Goal: Information Seeking & Learning: Learn about a topic

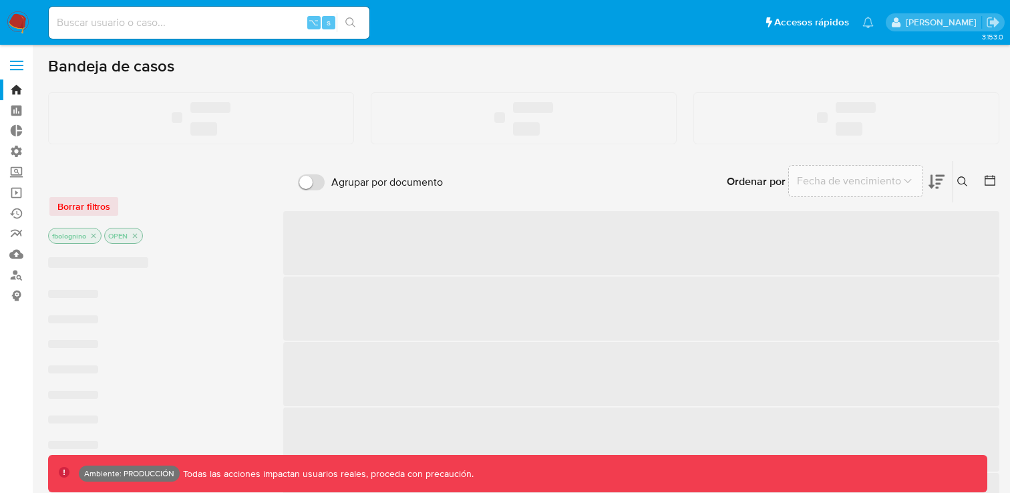
click at [104, 20] on input at bounding box center [209, 22] width 321 height 17
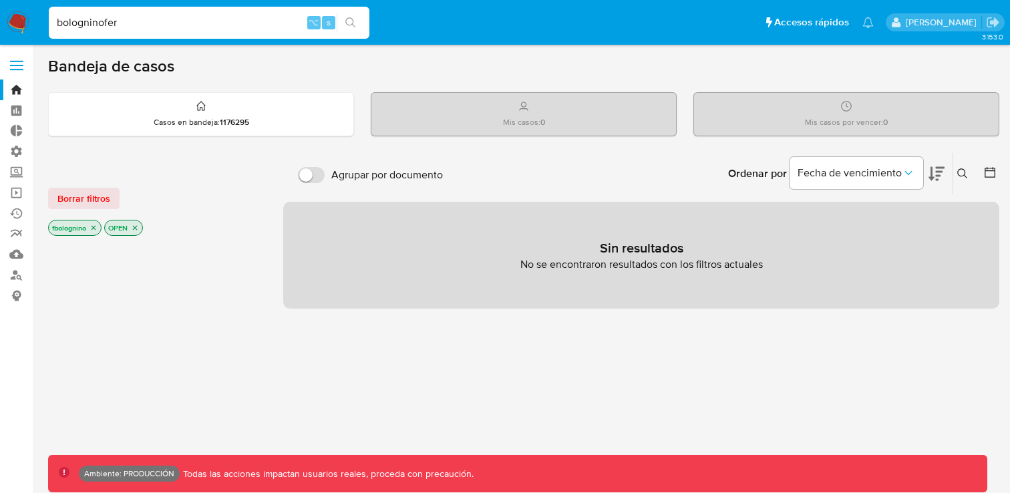
type input "bologninofer"
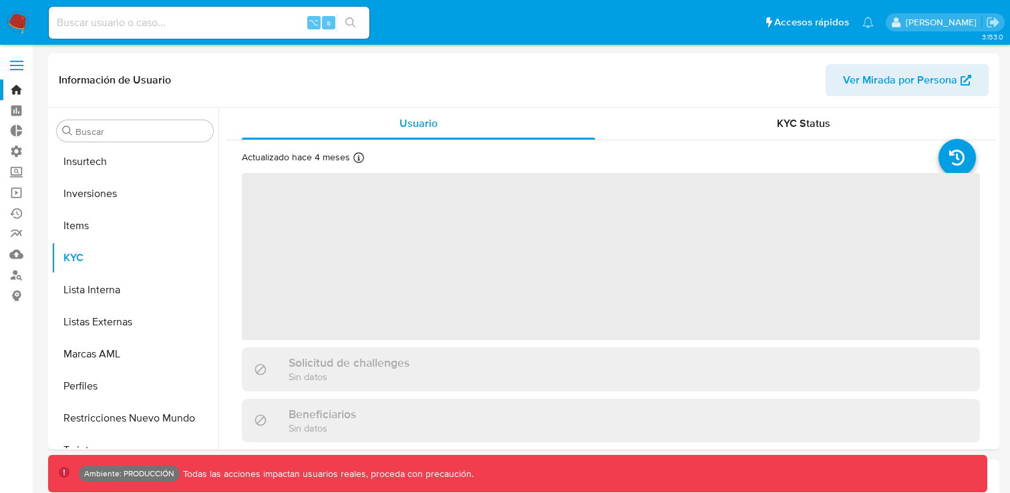
scroll to position [629, 0]
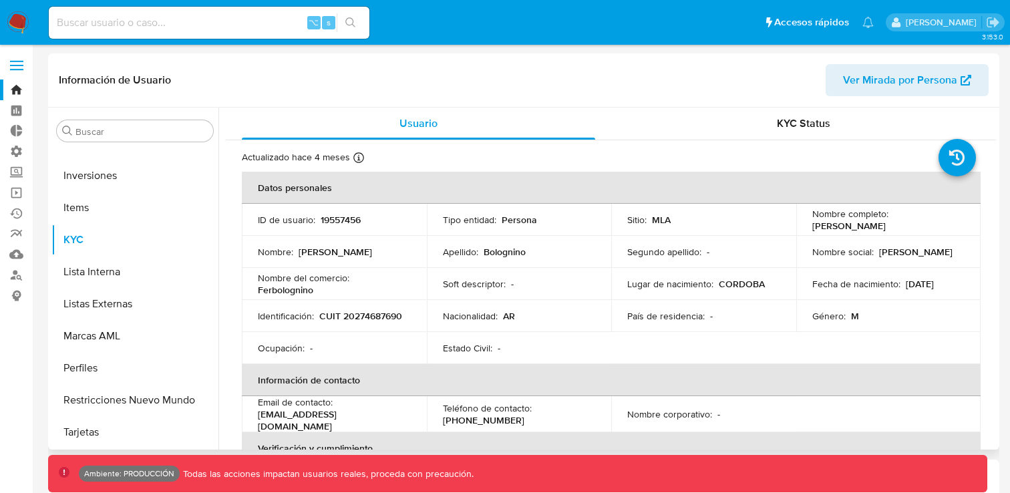
select select "10"
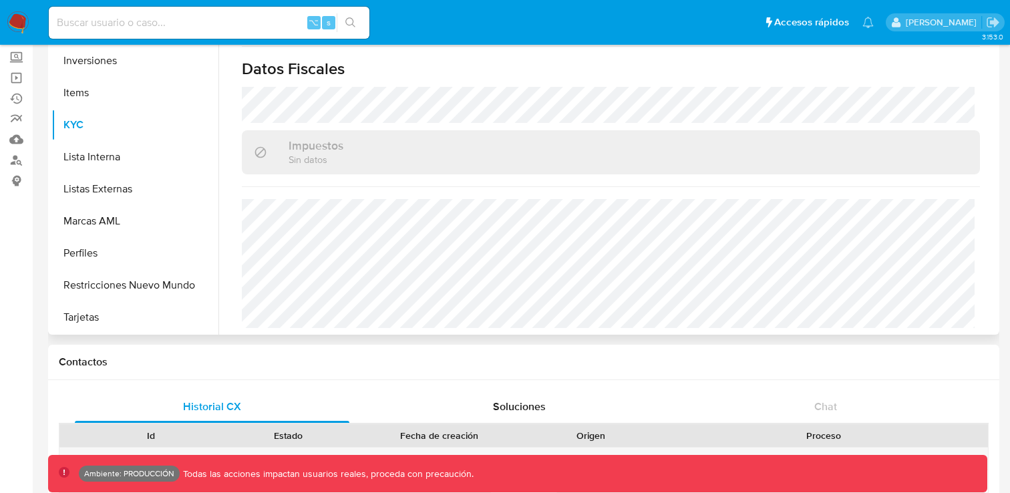
scroll to position [0, 0]
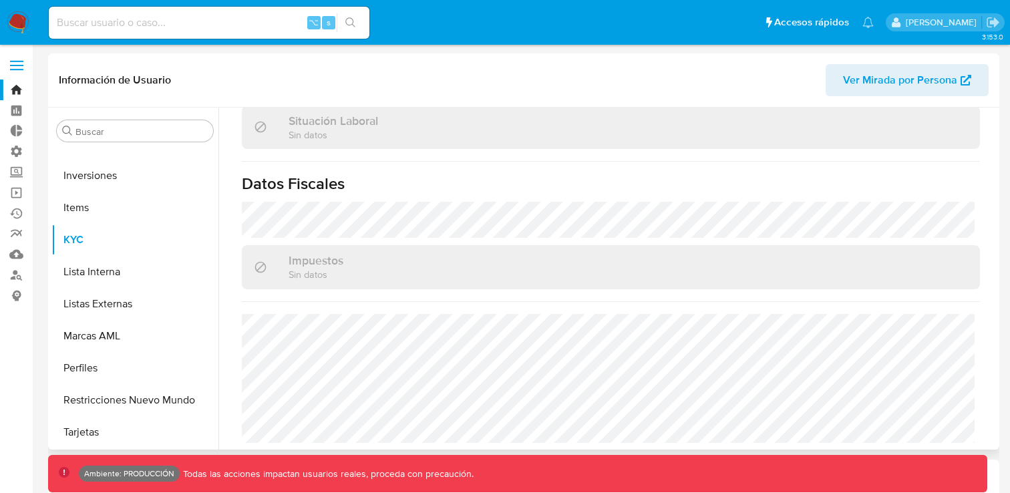
click at [895, 84] on span "Ver Mirada por Persona" at bounding box center [900, 80] width 114 height 32
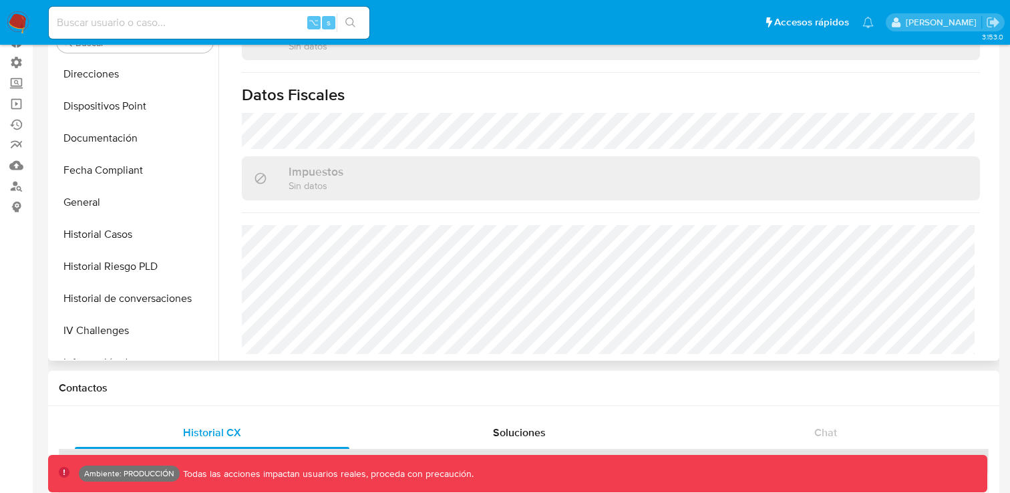
scroll to position [287, 0]
click at [103, 209] on button "General" at bounding box center [129, 204] width 156 height 32
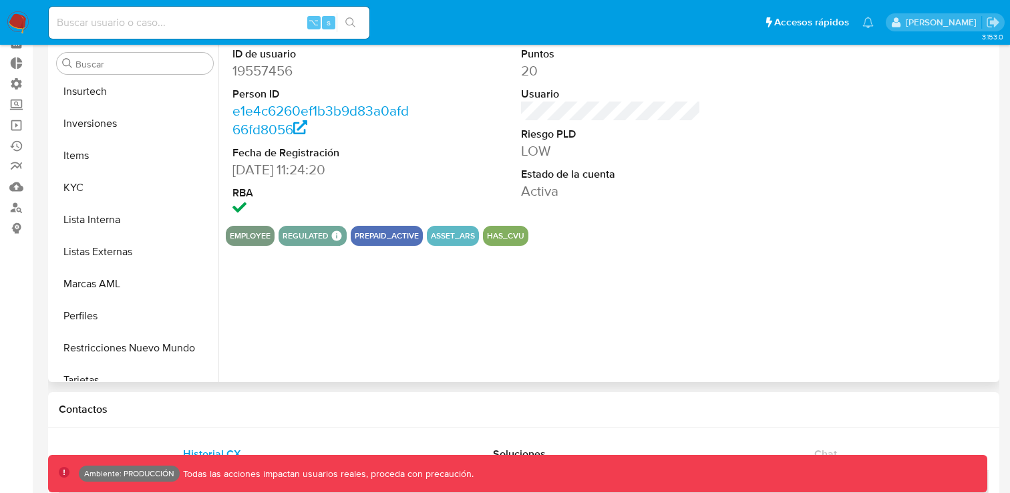
scroll to position [629, 0]
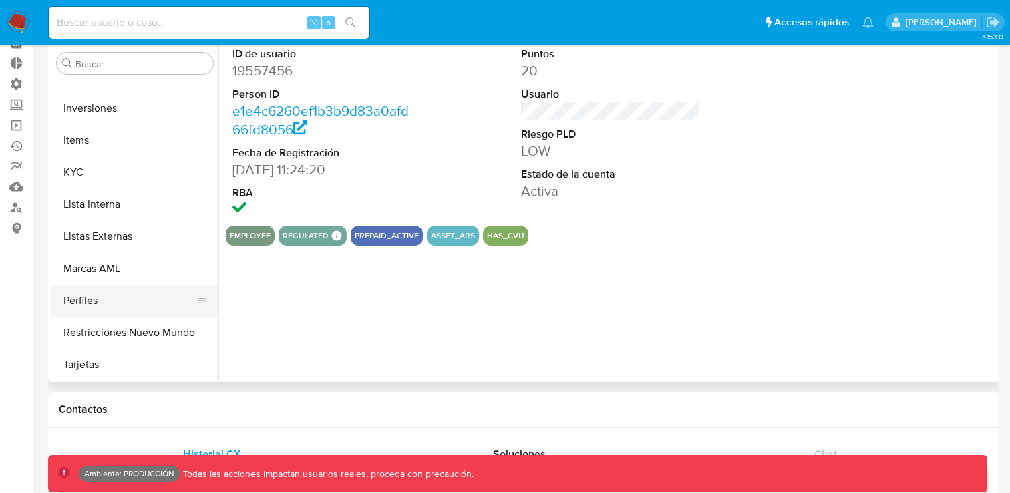
click at [82, 303] on button "Perfiles" at bounding box center [129, 301] width 156 height 32
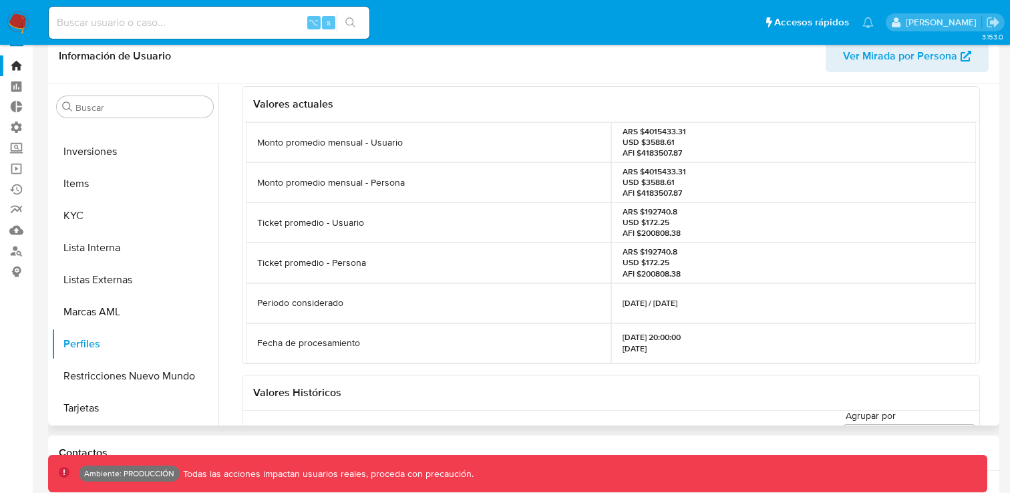
scroll to position [43, 0]
click at [287, 303] on p "Periodo considerado" at bounding box center [300, 301] width 86 height 13
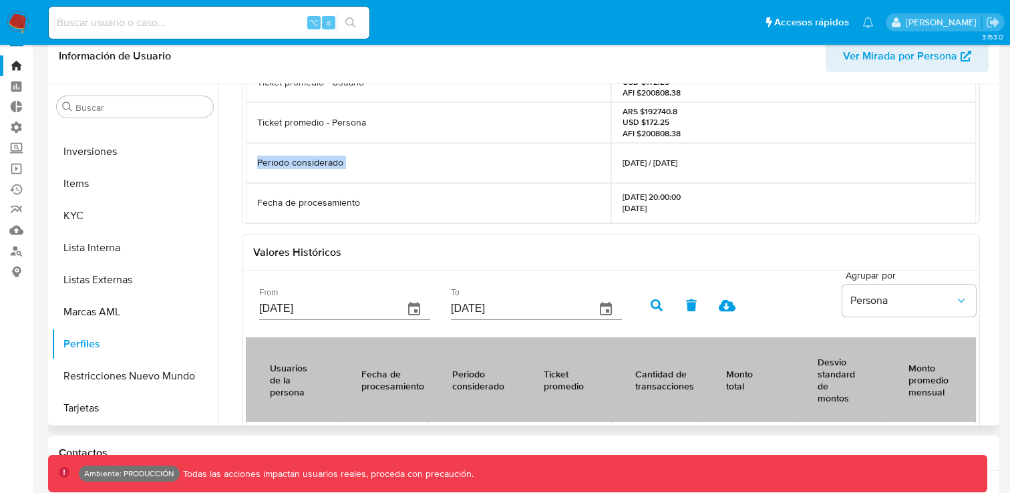
scroll to position [156, 0]
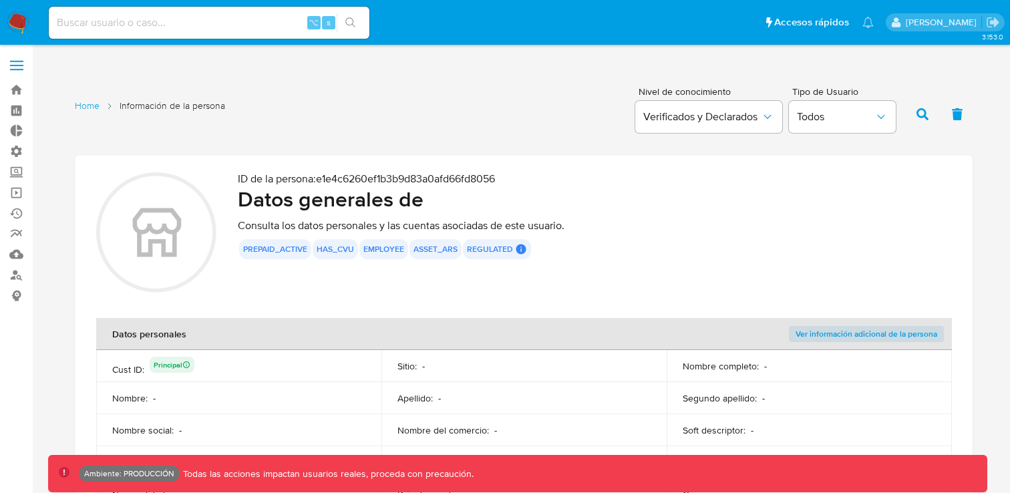
click at [814, 252] on div "prepaid_active has_cvu employee asset_ars regulated Regulated MLA UIF COMPLIES …" at bounding box center [595, 249] width 714 height 20
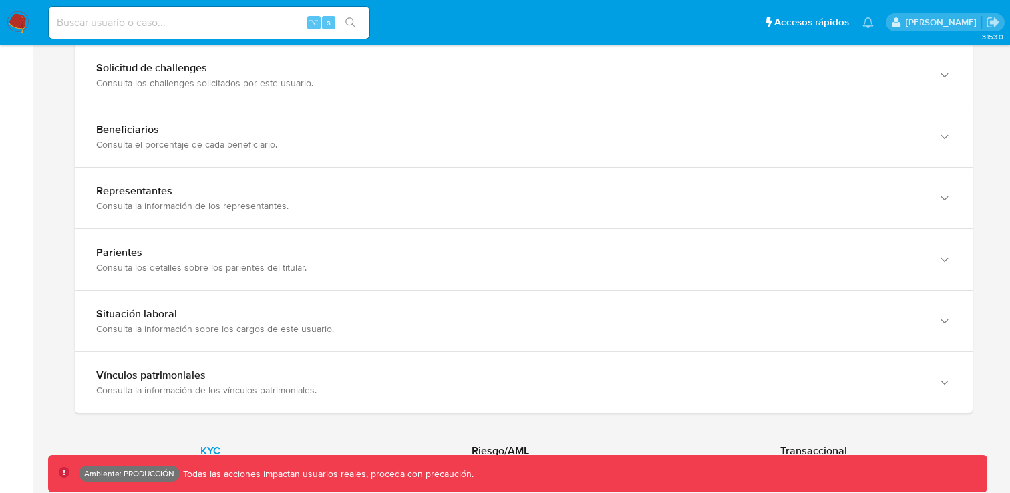
scroll to position [979, 0]
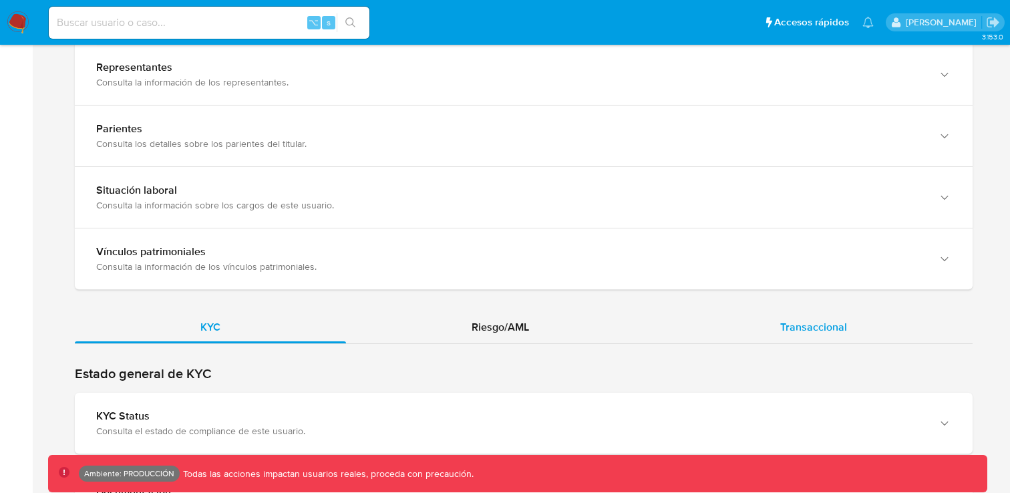
click at [821, 334] on span "Transaccional" at bounding box center [813, 326] width 67 height 15
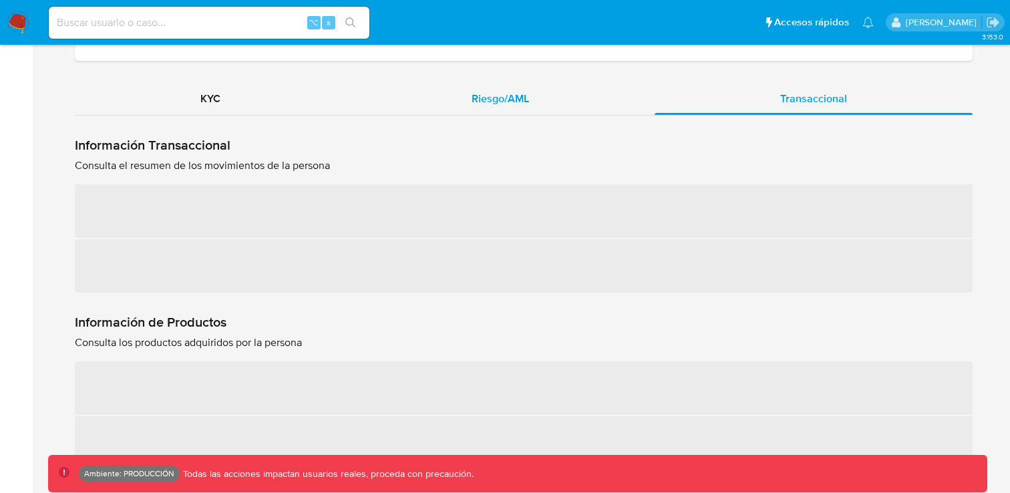
scroll to position [1255, 0]
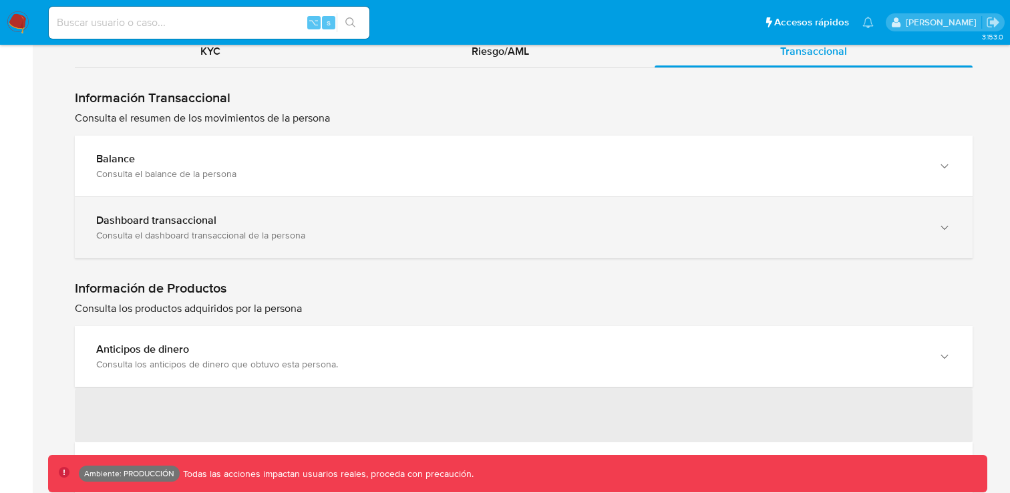
click at [136, 222] on b "Dashboard transaccional" at bounding box center [156, 219] width 120 height 15
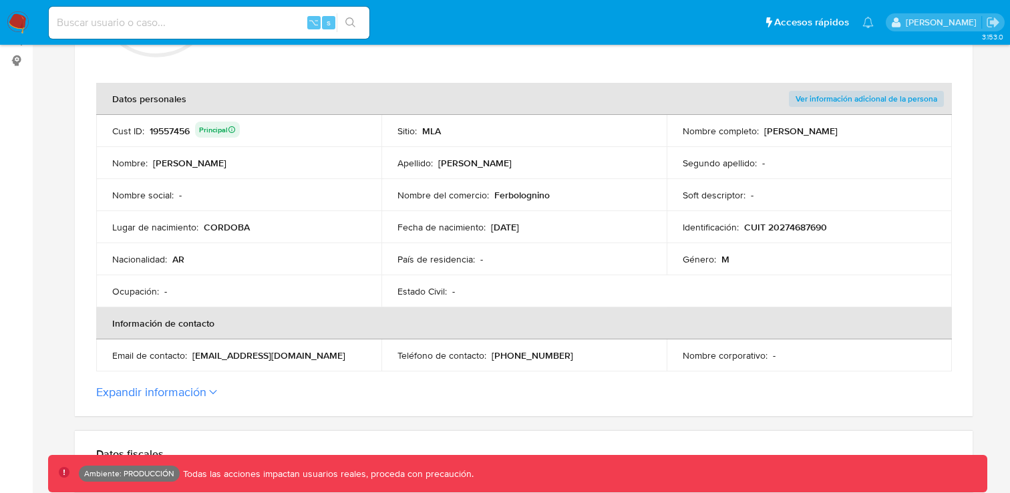
scroll to position [0, 0]
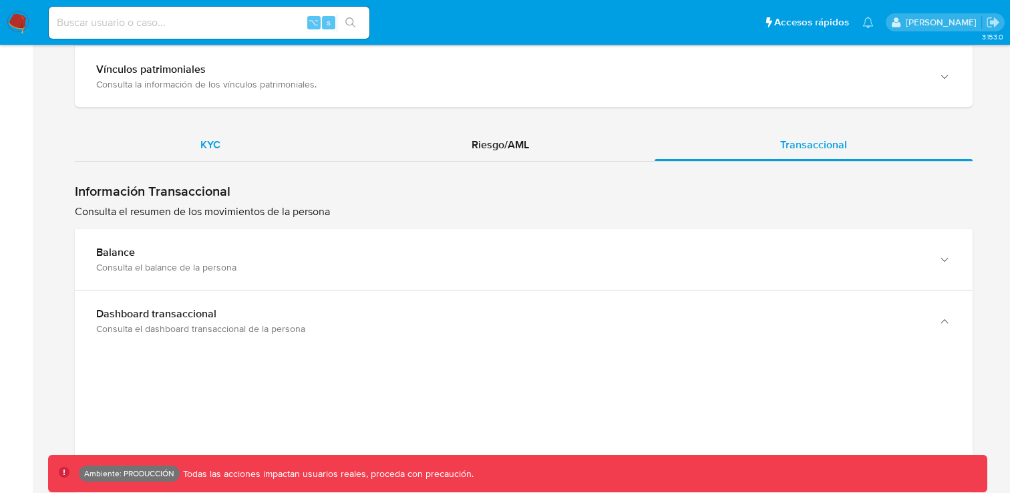
click at [215, 144] on span "KYC" at bounding box center [210, 144] width 20 height 15
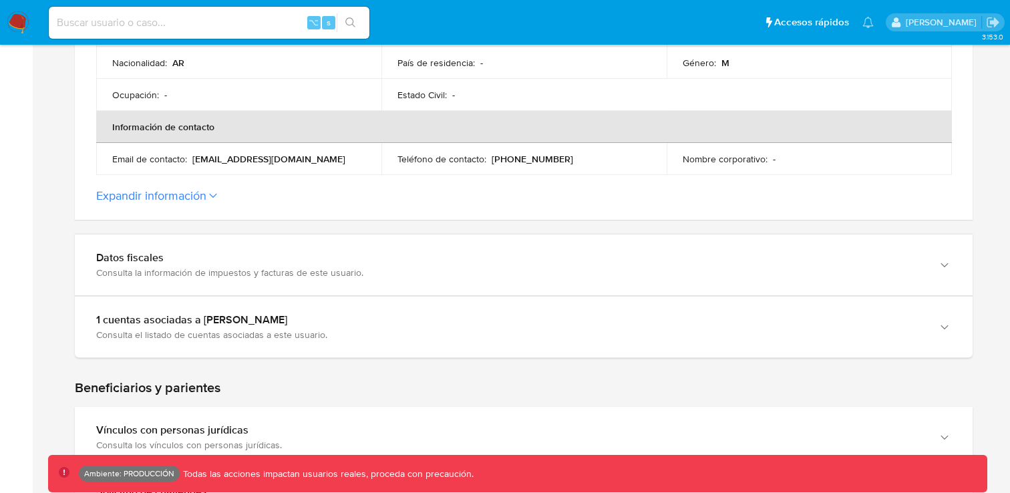
scroll to position [433, 0]
click at [205, 190] on button "Expandir información" at bounding box center [151, 194] width 110 height 15
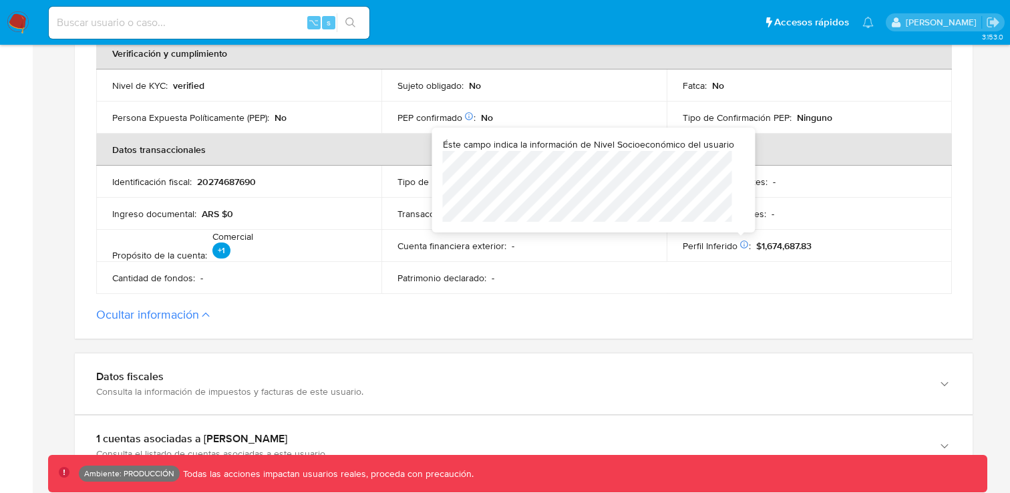
scroll to position [569, 0]
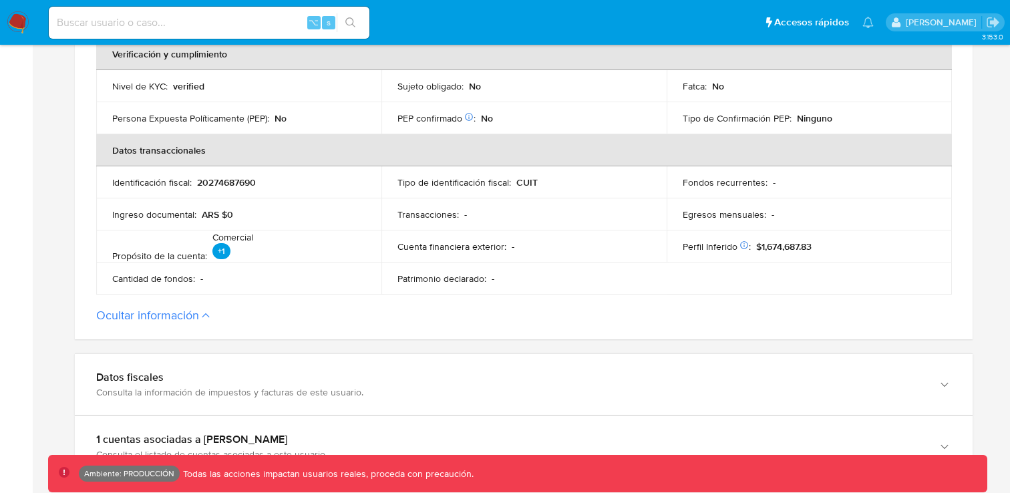
click at [540, 345] on section at bounding box center [524, 272] width 898 height 1370
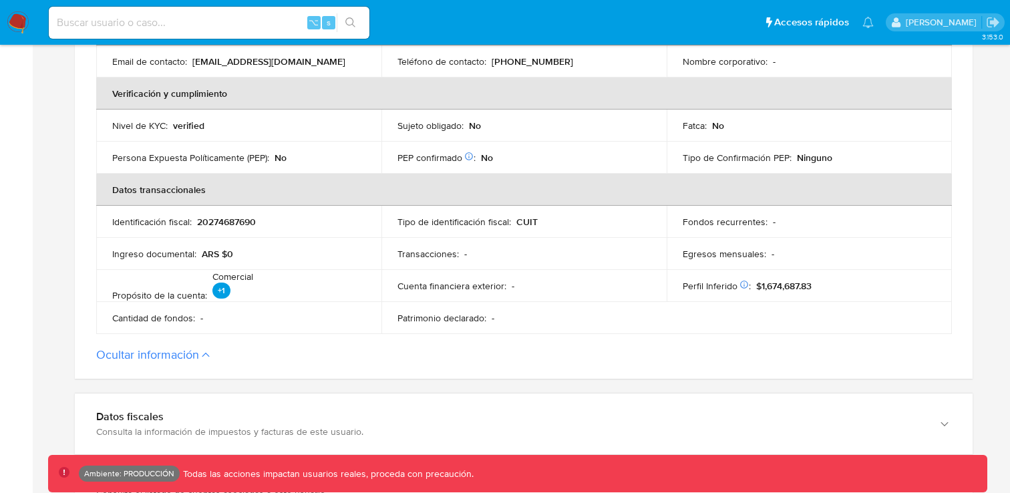
scroll to position [529, 0]
